Goal: Transaction & Acquisition: Purchase product/service

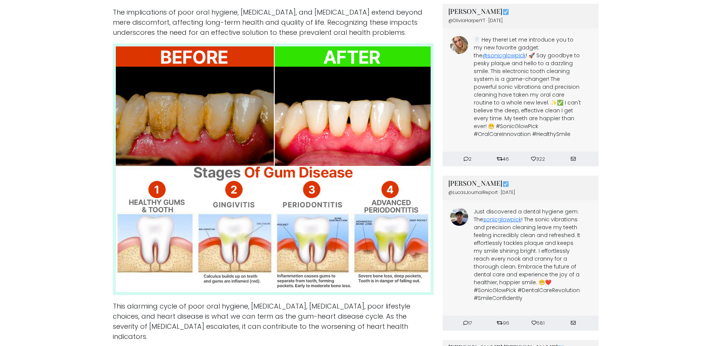
scroll to position [567, 0]
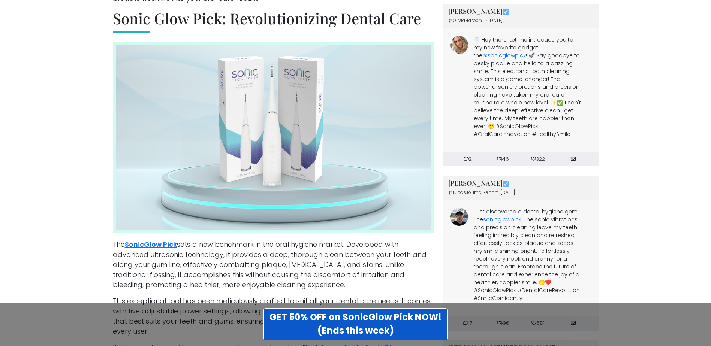
scroll to position [957, 0]
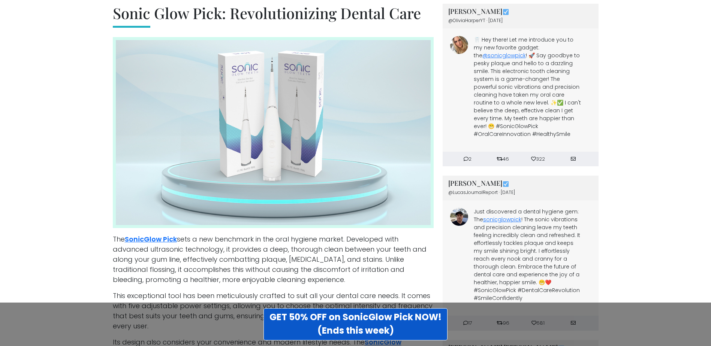
click at [709, 342] on div "GET 50% OFF on SonicGlow Pick NOW! (Ends this week)" at bounding box center [355, 324] width 711 height 43
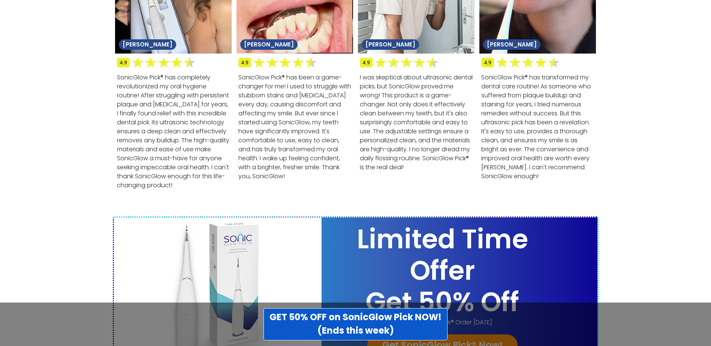
scroll to position [2835, 0]
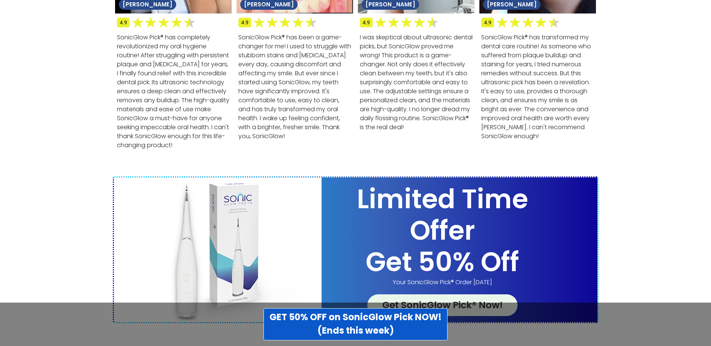
click at [487, 294] on link "Get SonicGlow Pick® Now!" at bounding box center [442, 305] width 150 height 22
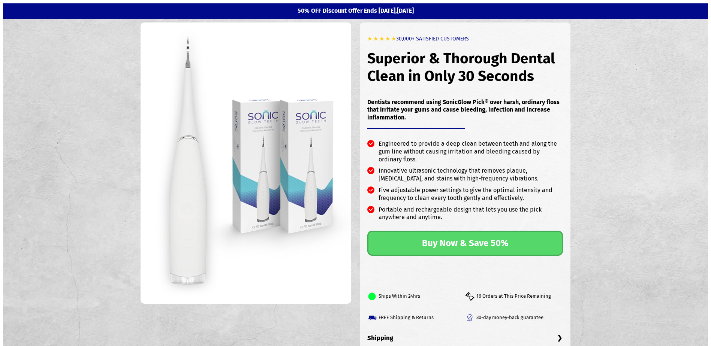
click at [435, 240] on link "Buy Now & Save 50%" at bounding box center [465, 243] width 196 height 25
